Goal: Communication & Community: Answer question/provide support

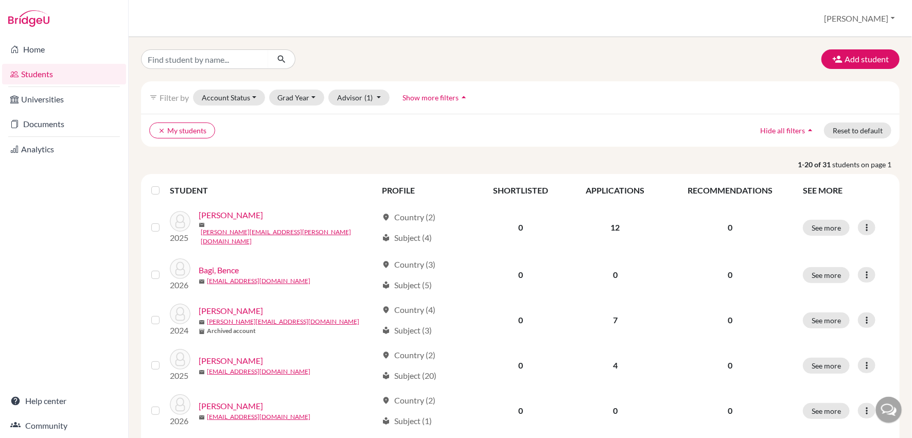
scroll to position [737, 0]
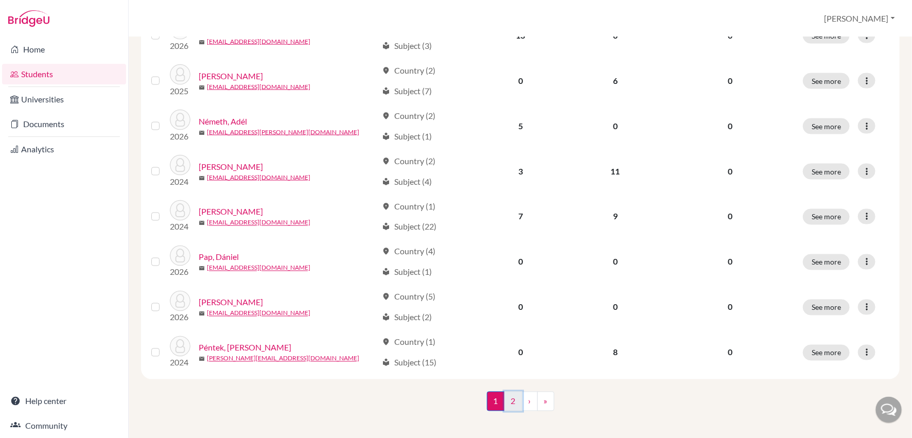
click at [515, 396] on link "2" at bounding box center [513, 402] width 18 height 20
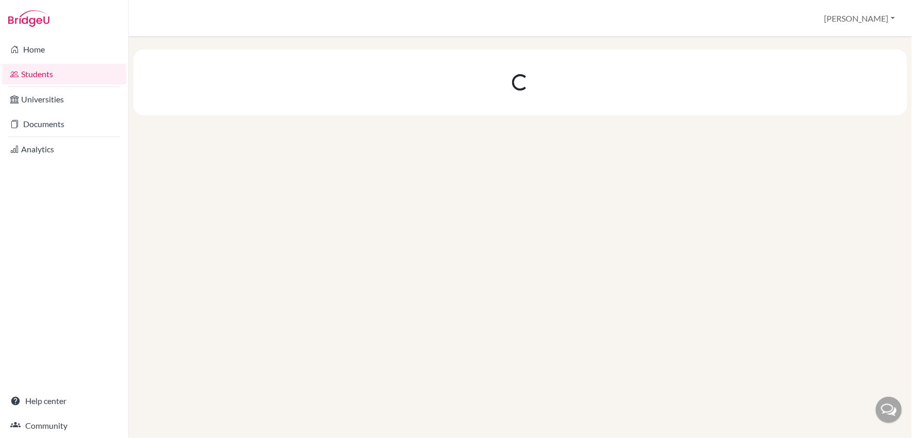
scroll to position [0, 0]
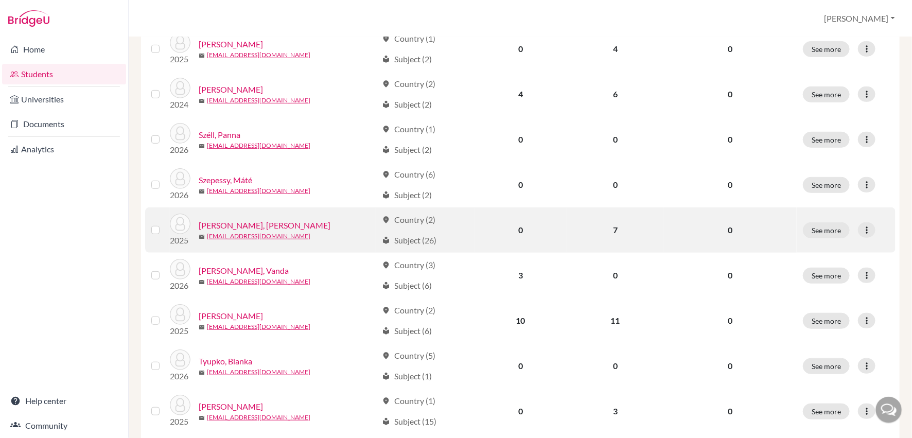
scroll to position [247, 0]
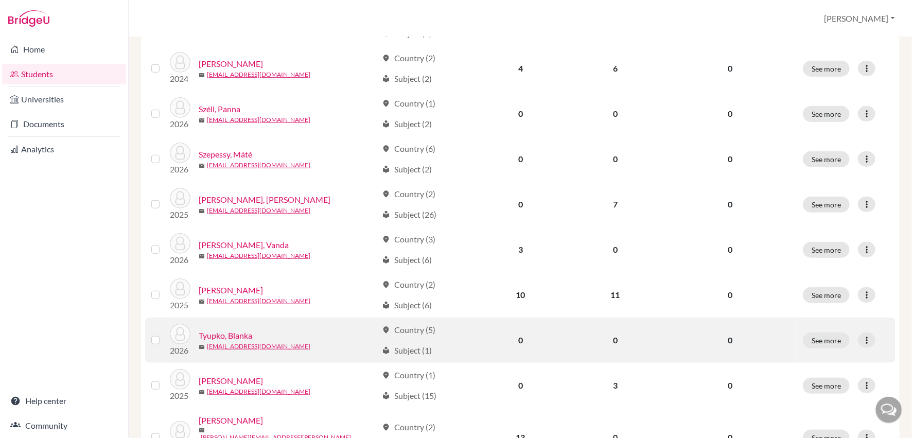
click at [242, 332] on link "Tyupko, Blanka" at bounding box center [226, 335] width 54 height 12
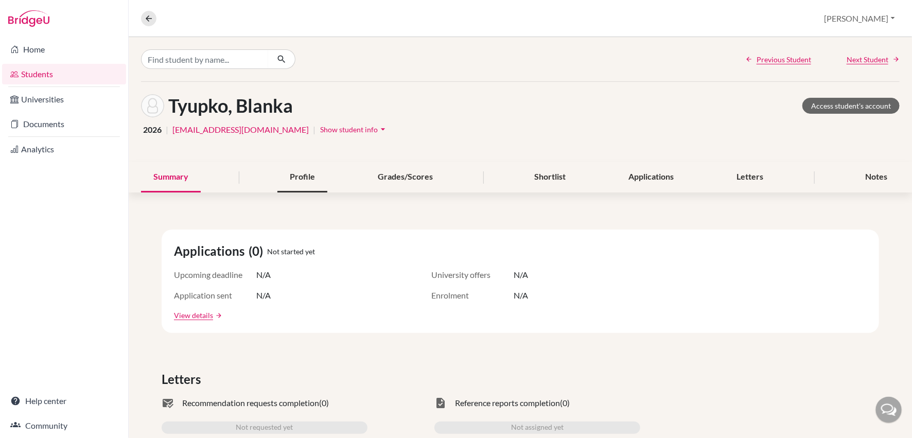
click at [310, 175] on div "Profile" at bounding box center [302, 177] width 50 height 30
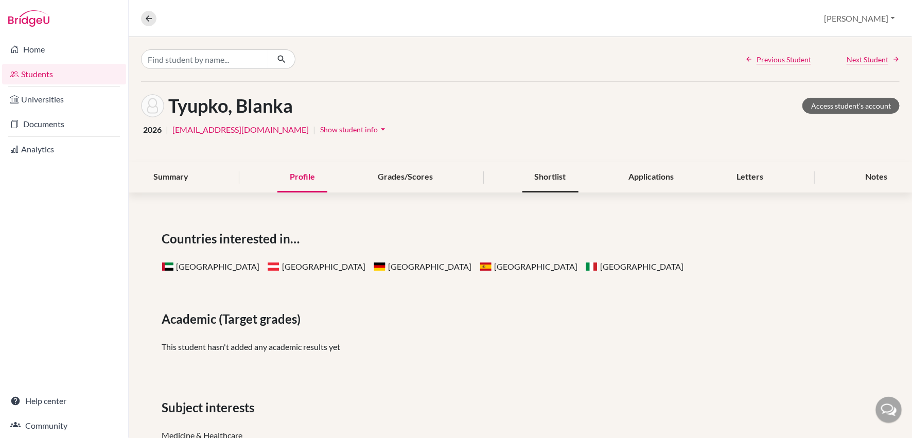
click at [540, 181] on div "Shortlist" at bounding box center [550, 177] width 56 height 30
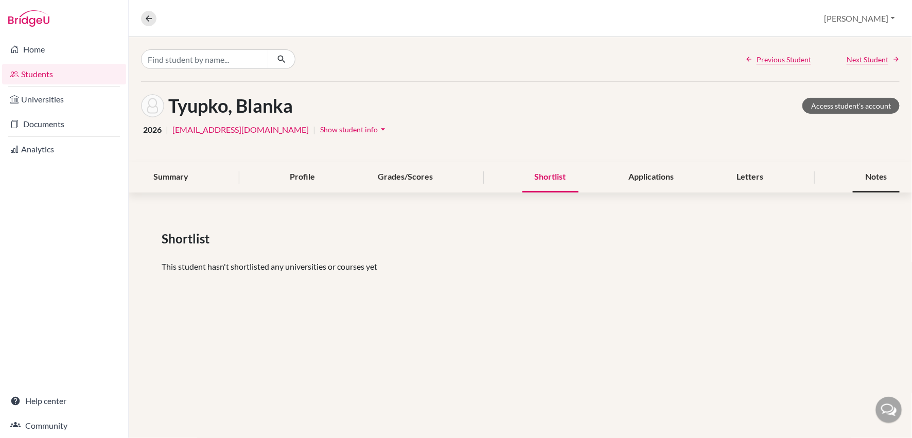
click at [872, 180] on div "Notes" at bounding box center [876, 177] width 47 height 30
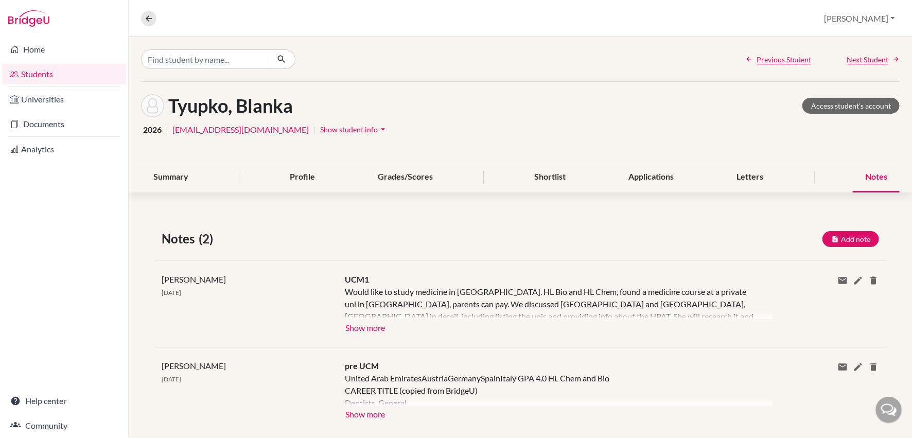
scroll to position [17, 0]
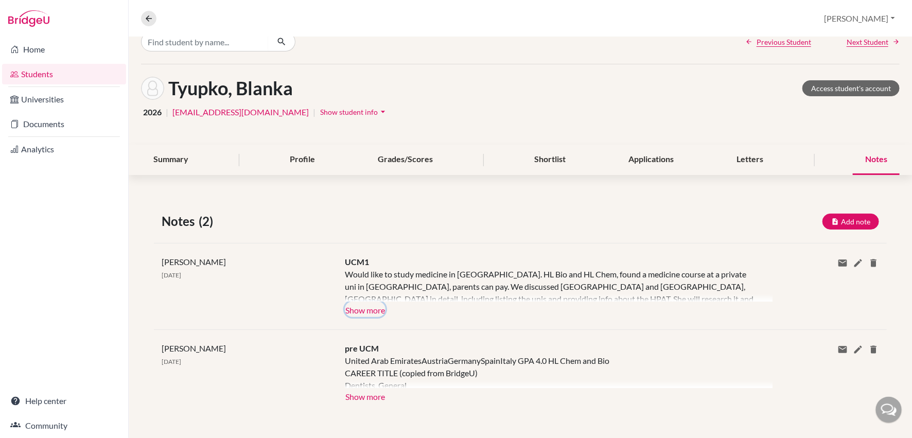
click at [369, 308] on button "Show more" at bounding box center [365, 309] width 41 height 15
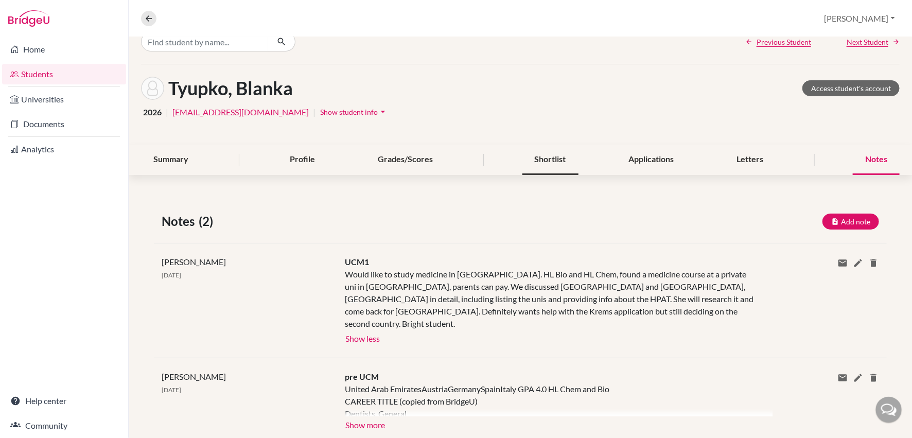
click at [546, 158] on div "Shortlist" at bounding box center [550, 160] width 56 height 30
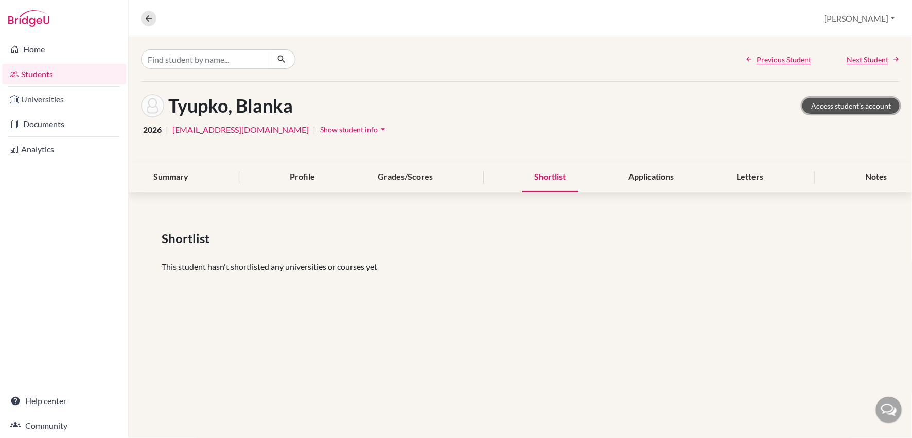
click at [837, 109] on link "Access student's account" at bounding box center [850, 106] width 97 height 16
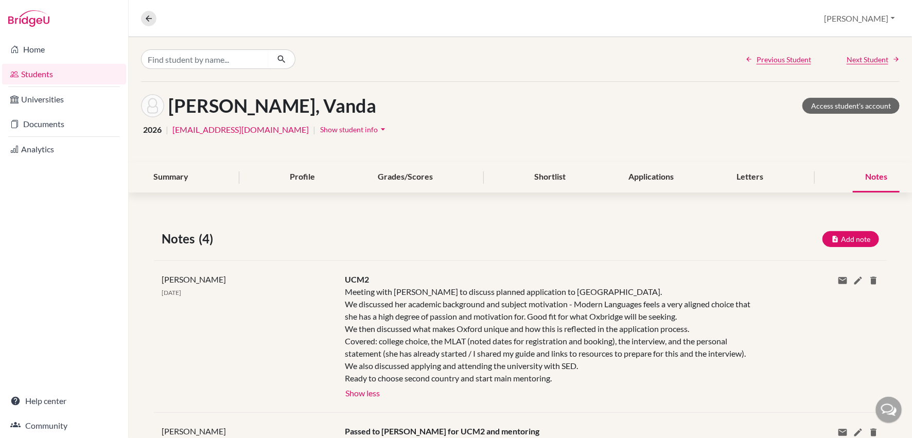
scroll to position [29, 0]
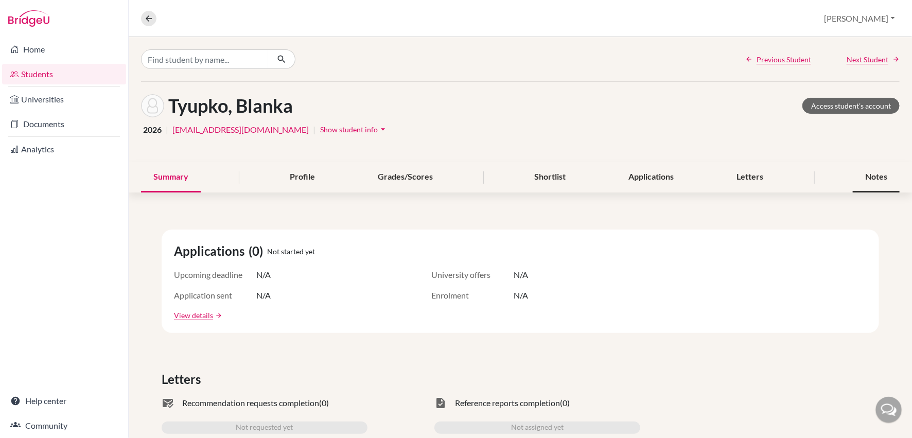
click at [887, 178] on div "Notes" at bounding box center [876, 177] width 47 height 30
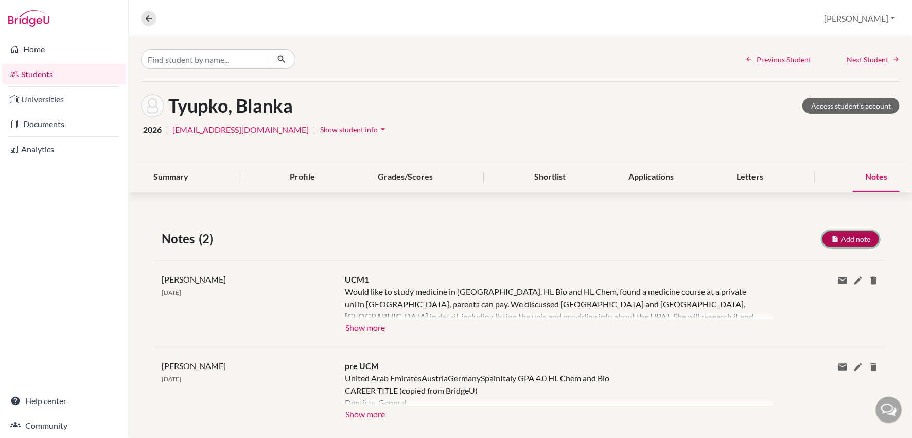
click at [855, 239] on button "Add note" at bounding box center [850, 239] width 57 height 16
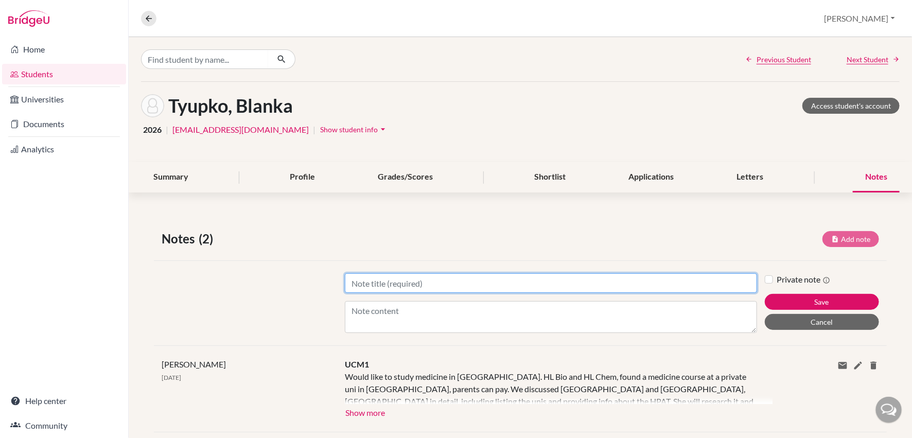
click at [462, 280] on input "Title" at bounding box center [551, 283] width 412 height 20
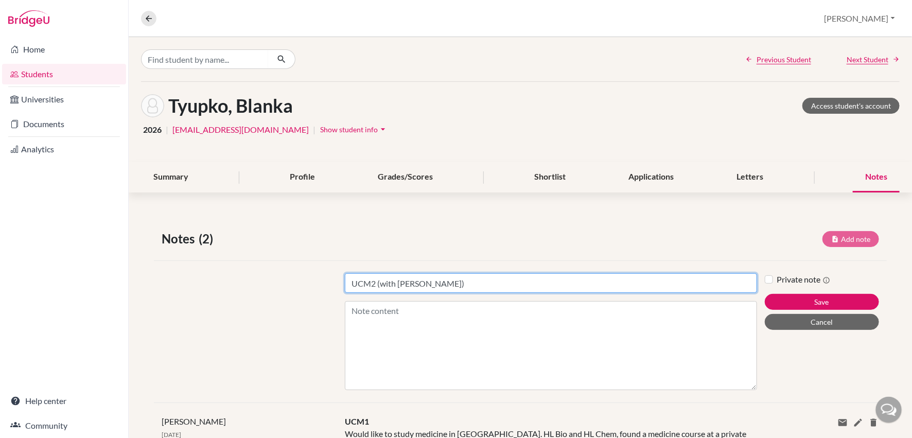
drag, startPoint x: 753, startPoint y: 328, endPoint x: 753, endPoint y: 385, distance: 57.1
click at [753, 385] on textarea "Content" at bounding box center [551, 345] width 412 height 89
type input "UCM2 (with [PERSON_NAME])"
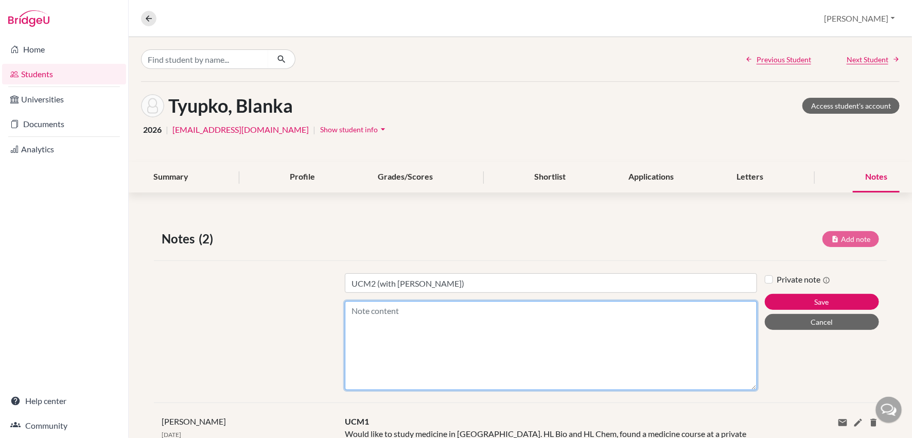
click at [406, 315] on textarea "Content" at bounding box center [551, 345] width 412 height 89
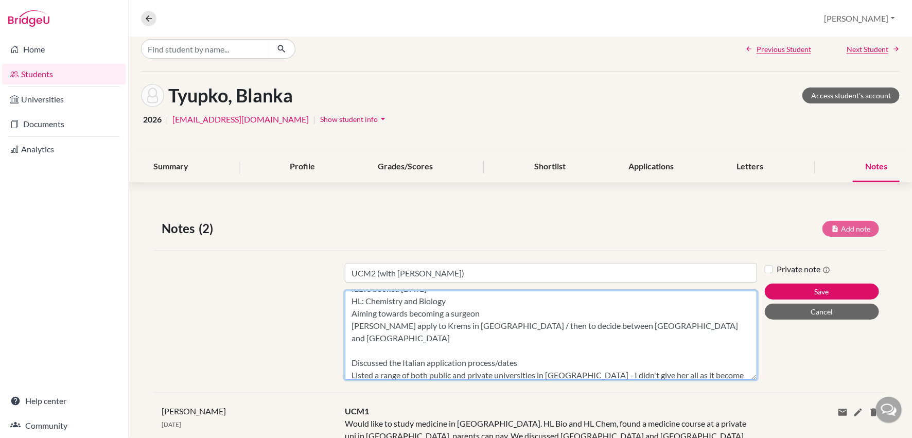
scroll to position [25, 0]
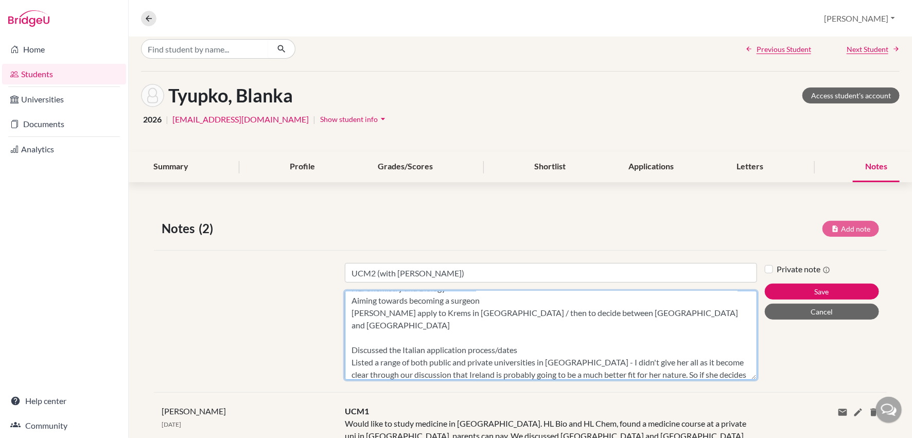
click at [592, 375] on textarea "IELTS booked 7th September HL: Chemistry and Biology Aiming towards becoming a …" at bounding box center [551, 335] width 412 height 89
click at [634, 374] on textarea "IELTS booked 7th September HL: Chemistry and Biology Aiming towards becoming a …" at bounding box center [551, 335] width 412 height 89
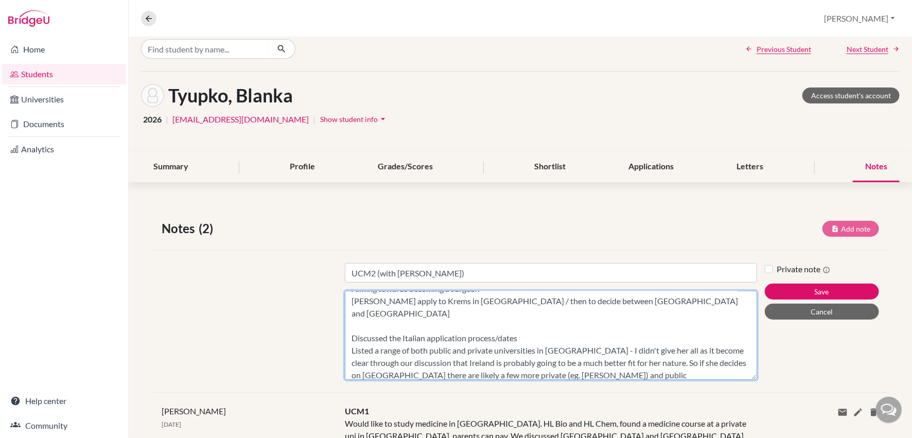
scroll to position [49, 0]
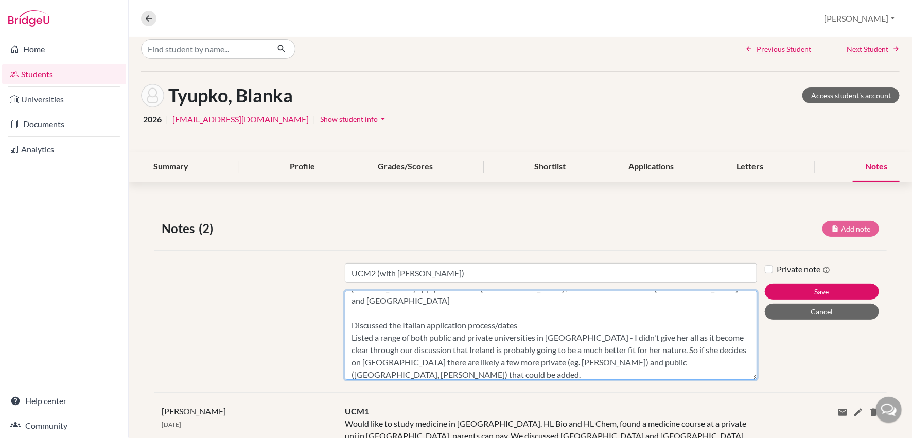
click at [599, 374] on textarea "IELTS booked 7th September HL: Chemistry and Biology Aiming towards becoming a …" at bounding box center [551, 335] width 412 height 89
click at [645, 360] on textarea "IELTS booked 7th September HL: Chemistry and Biology Aiming towards becoming a …" at bounding box center [551, 335] width 412 height 89
click at [623, 373] on textarea "IELTS booked 7th September HL: Chemistry and Biology Aiming towards becoming a …" at bounding box center [551, 335] width 412 height 89
click at [692, 361] on textarea "IELTS booked 7th September HL: Chemistry and Biology Aiming towards becoming a …" at bounding box center [551, 335] width 412 height 89
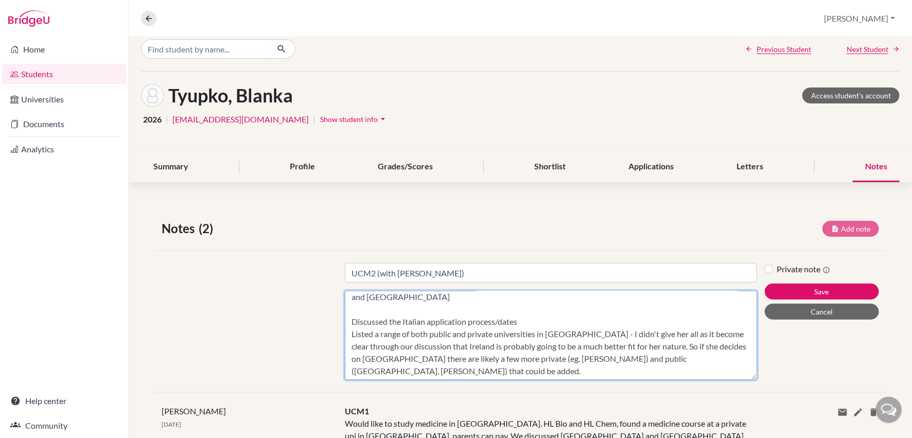
click at [722, 370] on textarea "IELTS booked 7th September HL: Chemistry and Biology Aiming towards becoming a …" at bounding box center [551, 335] width 412 height 89
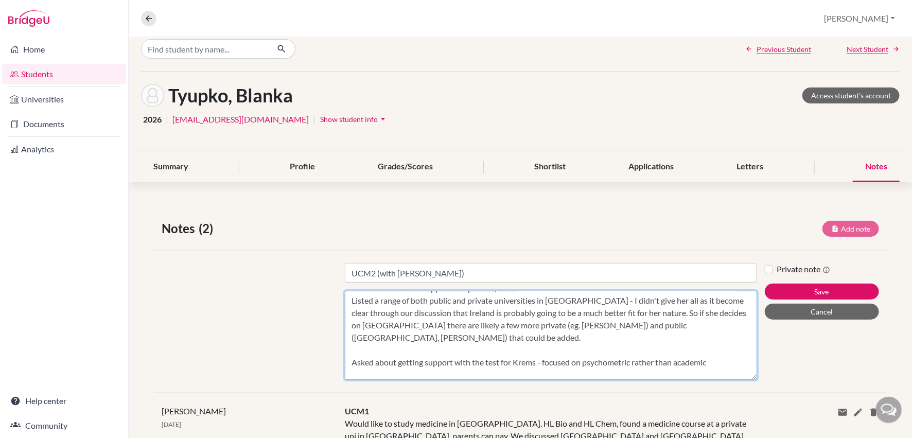
scroll to position [0, 0]
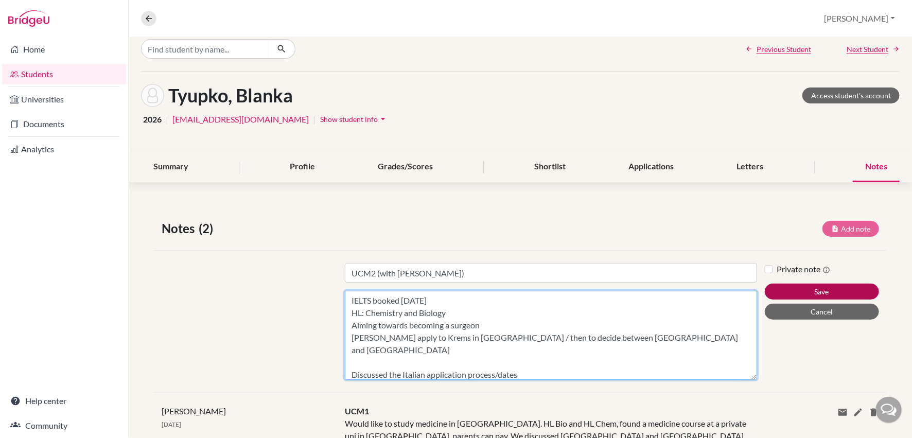
type textarea "IELTS booked 7th September HL: Chemistry and Biology Aiming towards becoming a …"
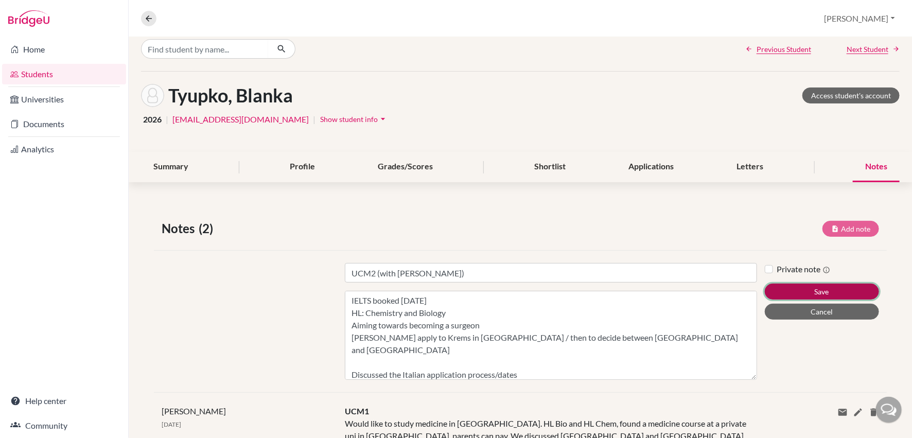
click at [832, 290] on button "Save" at bounding box center [822, 292] width 114 height 16
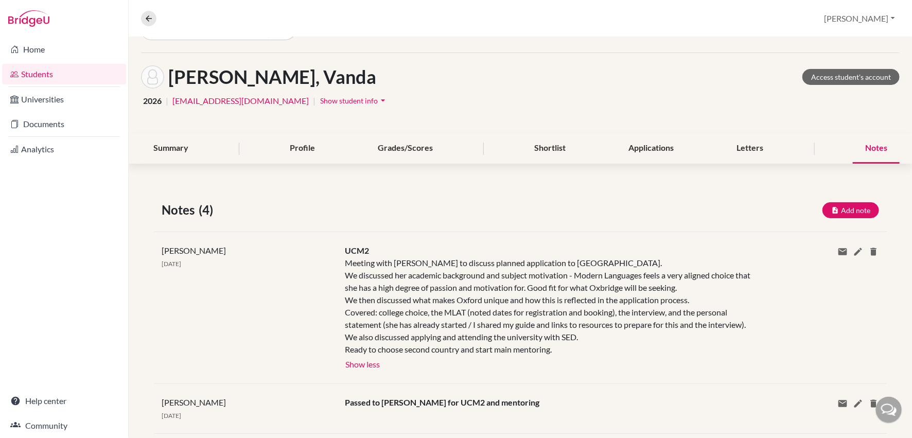
scroll to position [162, 0]
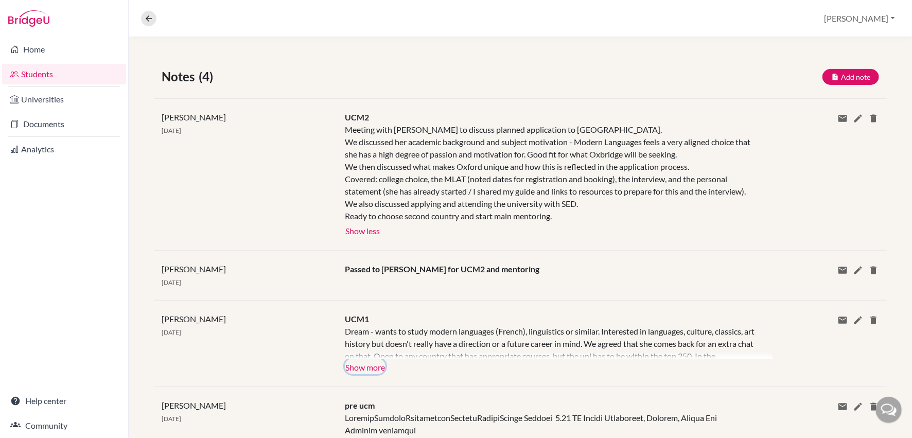
click at [350, 365] on button "Show more" at bounding box center [365, 366] width 41 height 15
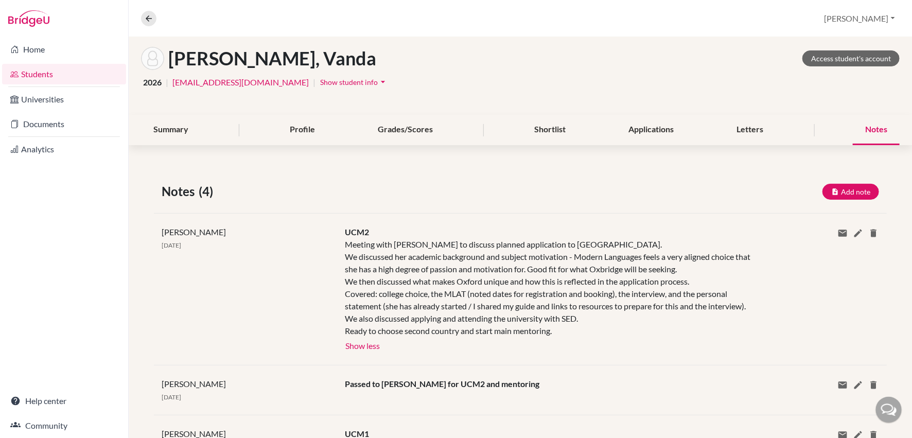
scroll to position [0, 0]
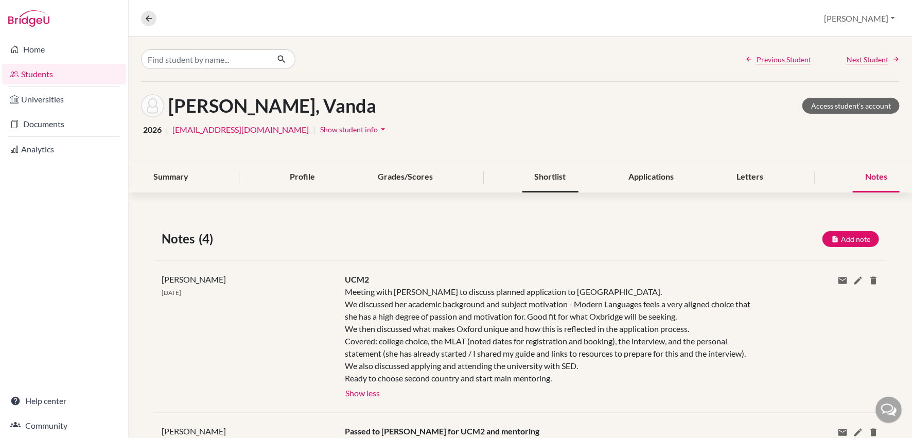
click at [547, 178] on div "Shortlist" at bounding box center [550, 177] width 56 height 30
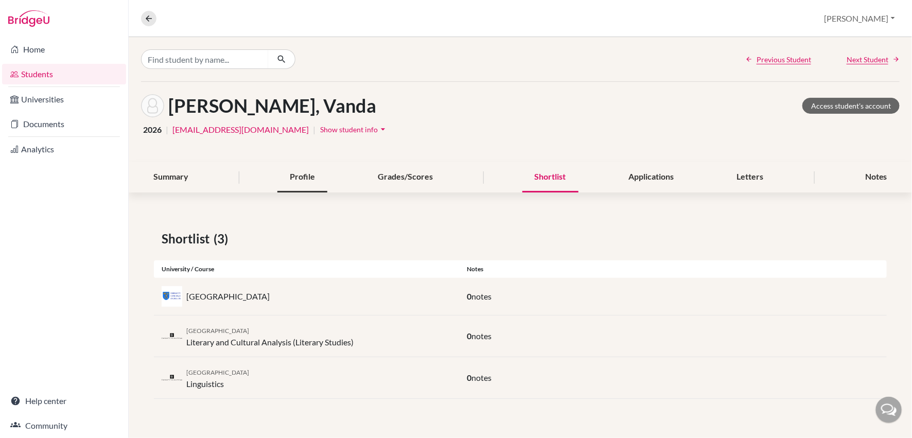
click at [297, 181] on div "Profile" at bounding box center [302, 177] width 50 height 30
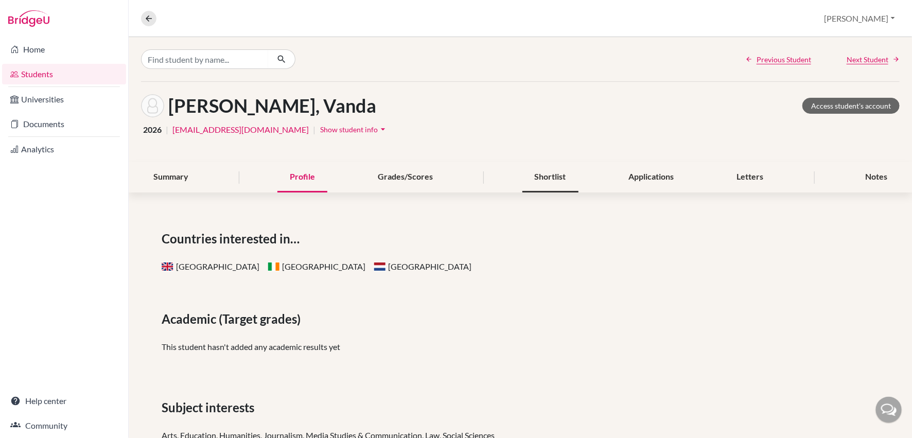
click at [538, 180] on div "Shortlist" at bounding box center [550, 177] width 56 height 30
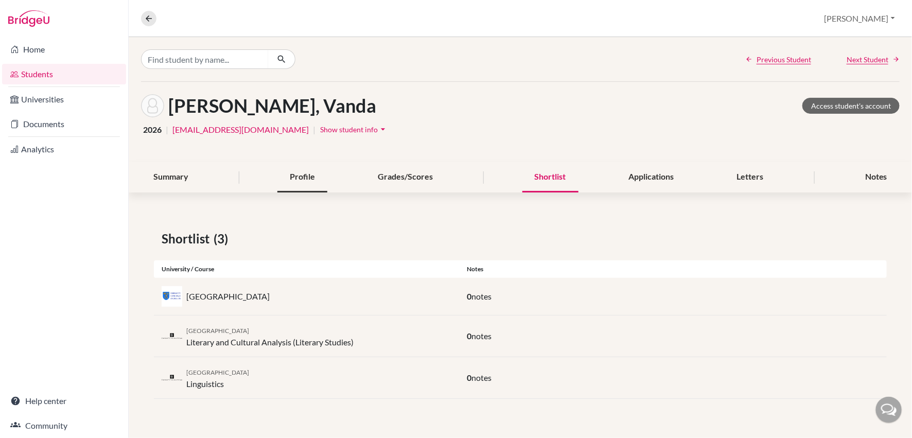
click at [298, 176] on div "Profile" at bounding box center [302, 177] width 50 height 30
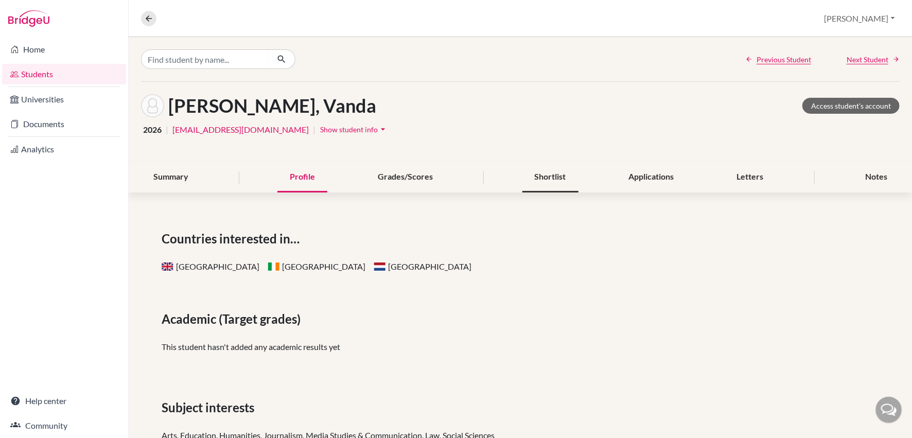
click at [543, 175] on div "Shortlist" at bounding box center [550, 177] width 56 height 30
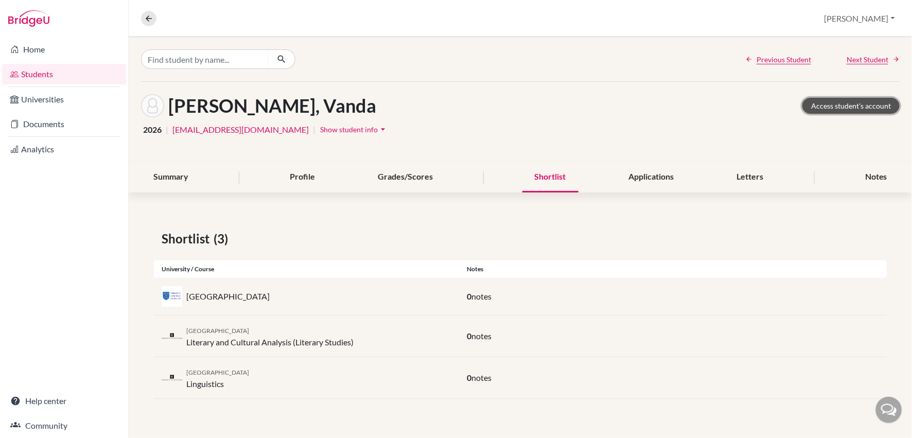
click at [854, 105] on link "Access student's account" at bounding box center [850, 106] width 97 height 16
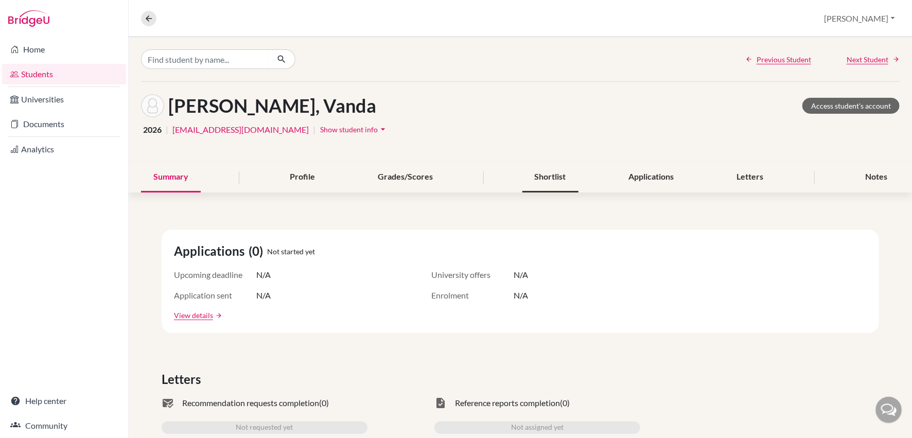
click at [545, 173] on div "Shortlist" at bounding box center [550, 177] width 56 height 30
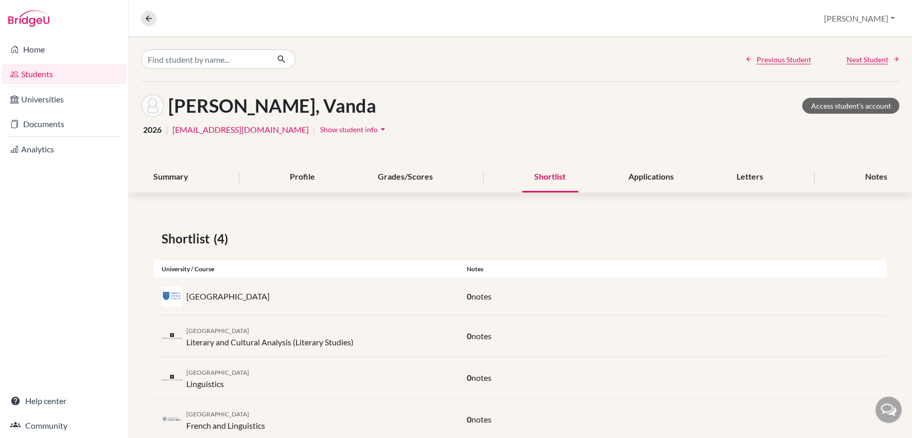
scroll to position [25, 0]
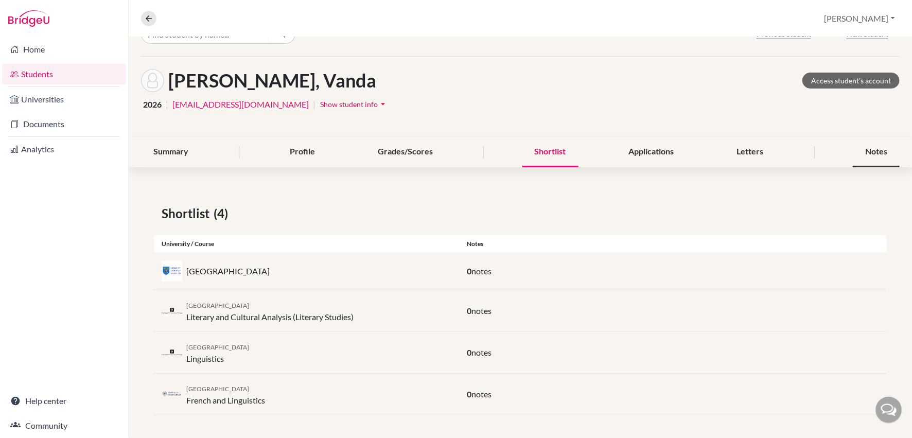
click at [880, 151] on div "Notes" at bounding box center [876, 152] width 47 height 30
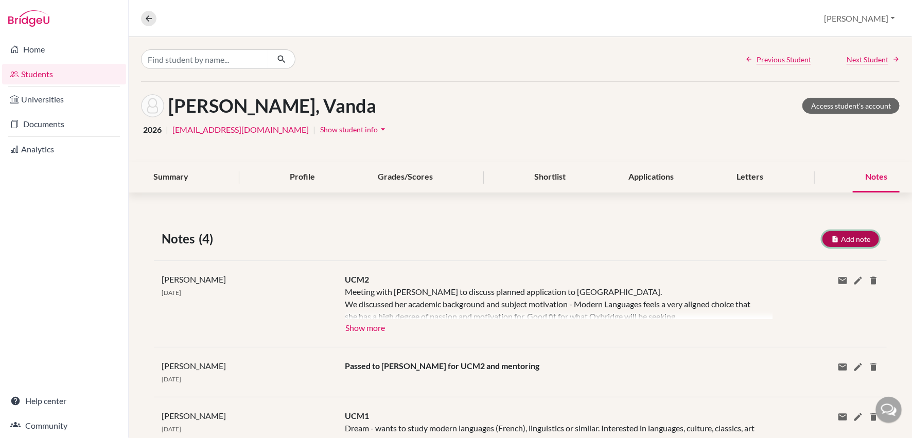
click at [856, 236] on button "Add note" at bounding box center [850, 239] width 57 height 16
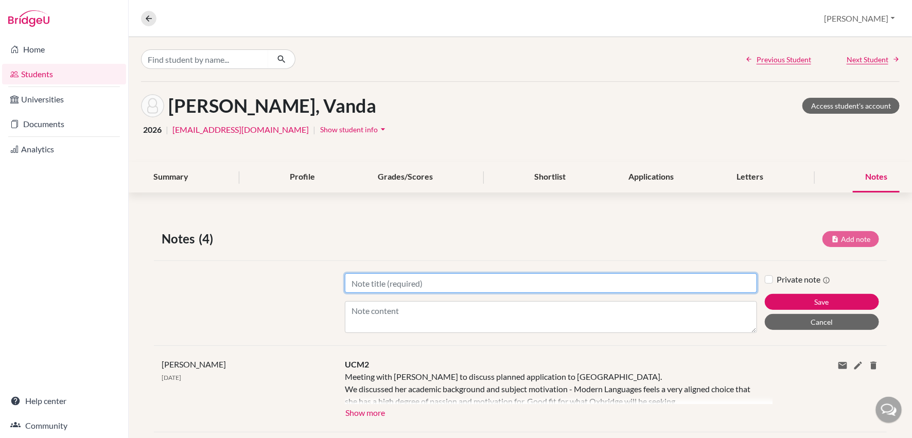
click at [430, 280] on input "Title" at bounding box center [551, 283] width 412 height 20
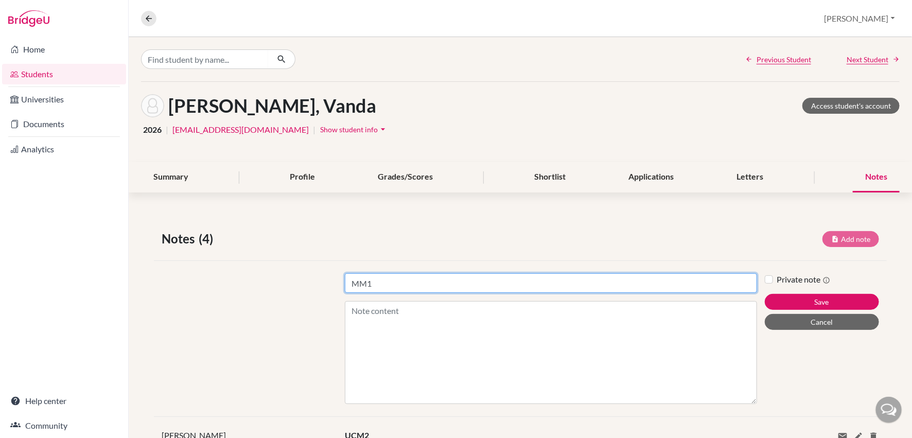
drag, startPoint x: 754, startPoint y: 328, endPoint x: 757, endPoint y: 407, distance: 78.8
click at [757, 407] on div "Title MM1 Content Private note Save Cancel" at bounding box center [520, 338] width 733 height 156
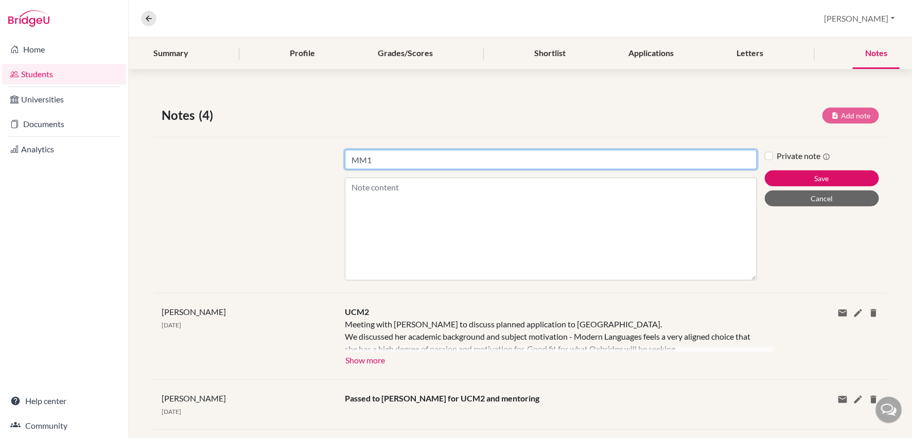
scroll to position [130, 0]
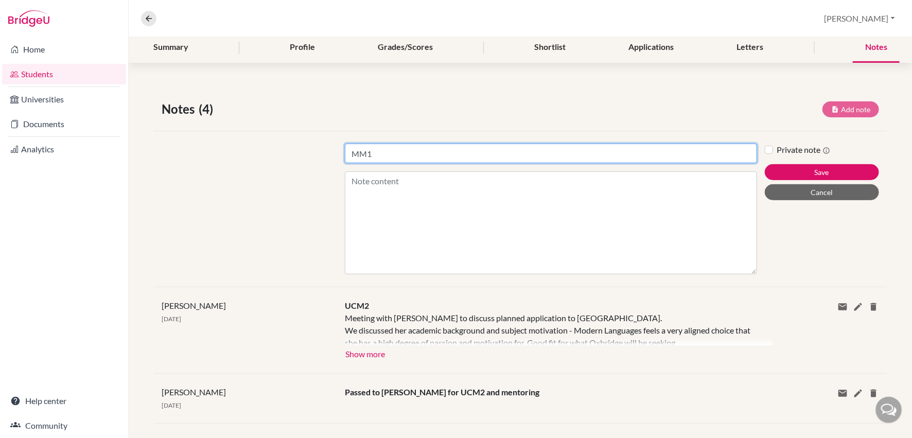
type input "MM1"
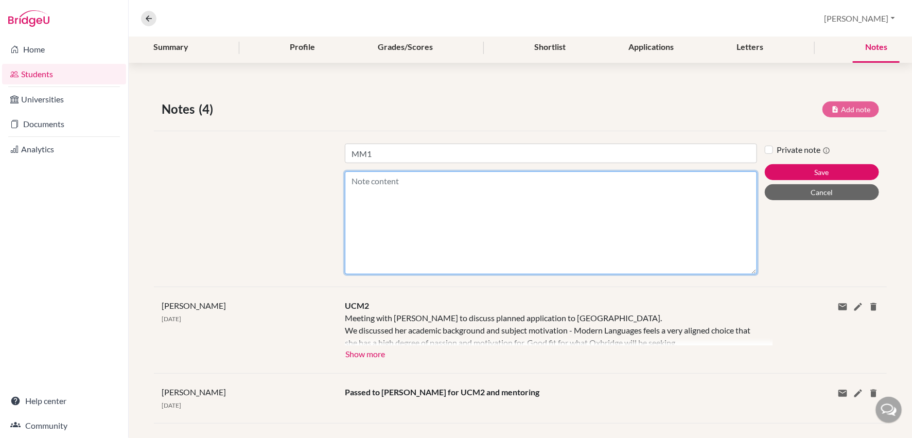
click at [361, 182] on textarea "Content" at bounding box center [551, 222] width 412 height 103
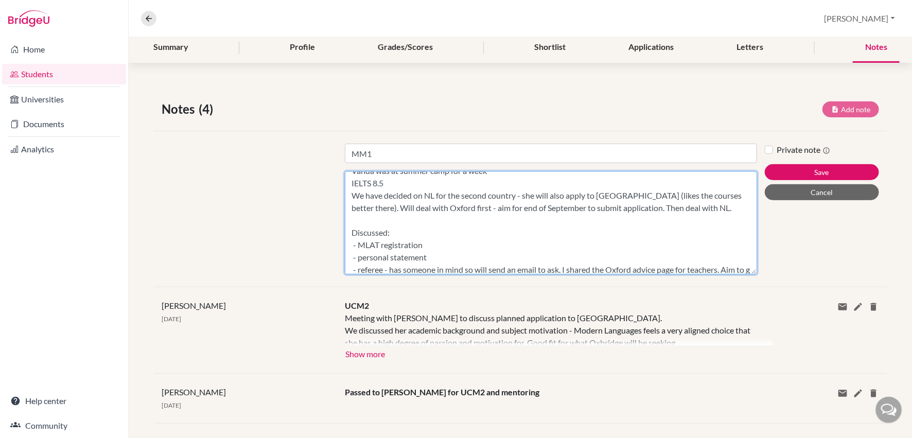
scroll to position [23, 0]
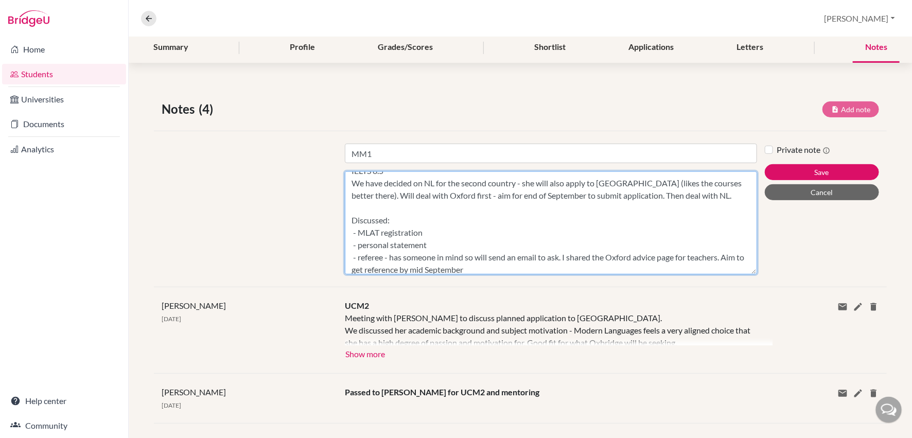
click at [561, 257] on textarea "Vanda was at summer camp for a week IELTS 8.5 We have decided on NL for the sec…" at bounding box center [551, 222] width 412 height 103
click at [618, 268] on textarea "Vanda was at summer camp for a week IELTS 8.5 We have decided on NL for the sec…" at bounding box center [551, 222] width 412 height 103
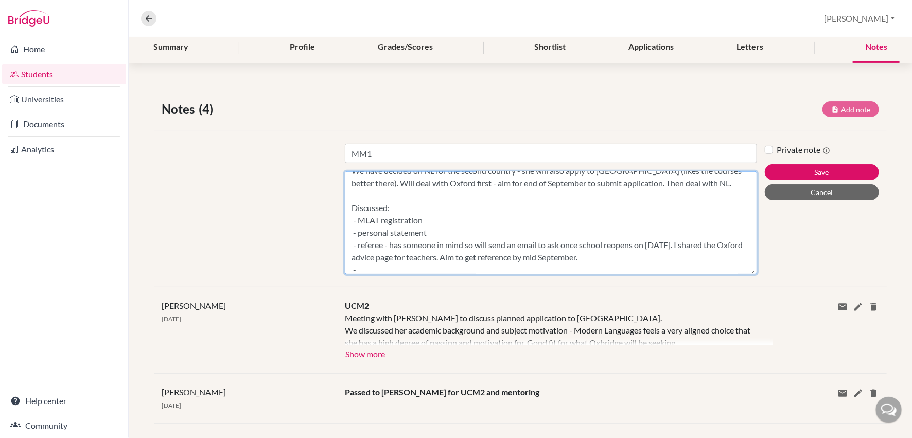
click at [358, 220] on textarea "Vanda was at summer camp for a week IELTS 8.5 We have decided on NL for the sec…" at bounding box center [551, 222] width 412 height 103
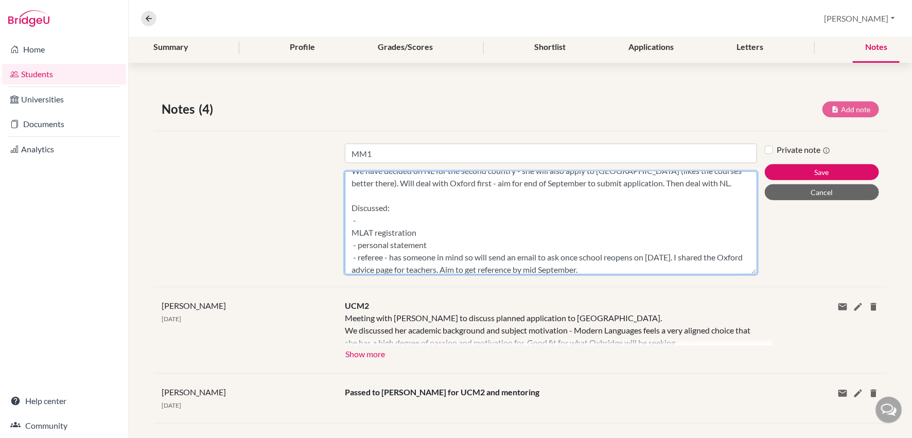
click at [363, 222] on textarea "Vanda was at summer camp for a week IELTS 8.5 We have decided on NL for the sec…" at bounding box center [551, 222] width 412 height 103
click at [351, 232] on textarea "Vanda was at summer camp for a week IELTS 8.5 We have decided on NL for the sec…" at bounding box center [551, 222] width 412 height 103
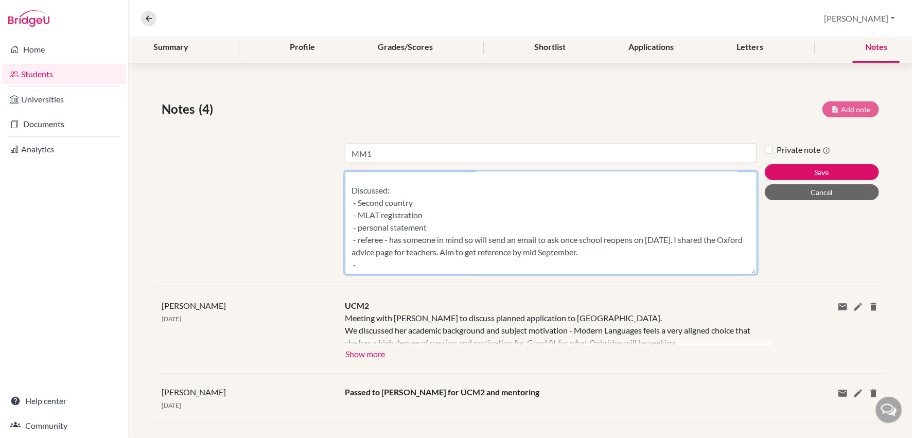
scroll to position [64, 0]
click at [367, 252] on textarea "Vanda was at summer camp for a week IELTS 8.5 We have decided on NL for the sec…" at bounding box center [551, 222] width 412 height 103
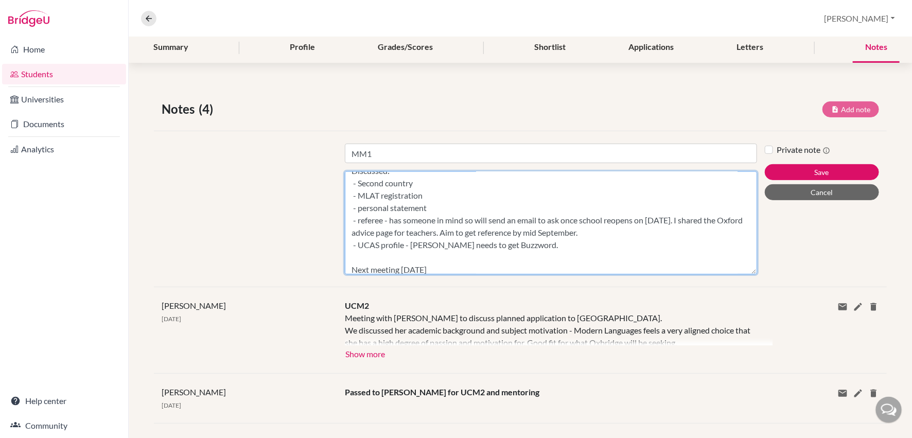
scroll to position [84, 0]
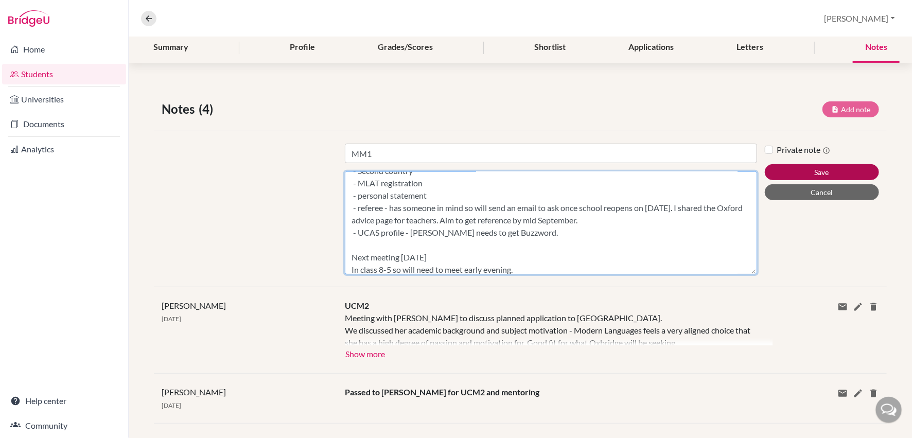
type textarea "Vanda was at summer camp for a week IELTS 8.5 We have decided on NL for the sec…"
click at [814, 173] on button "Save" at bounding box center [822, 172] width 114 height 16
